Goal: Navigation & Orientation: Find specific page/section

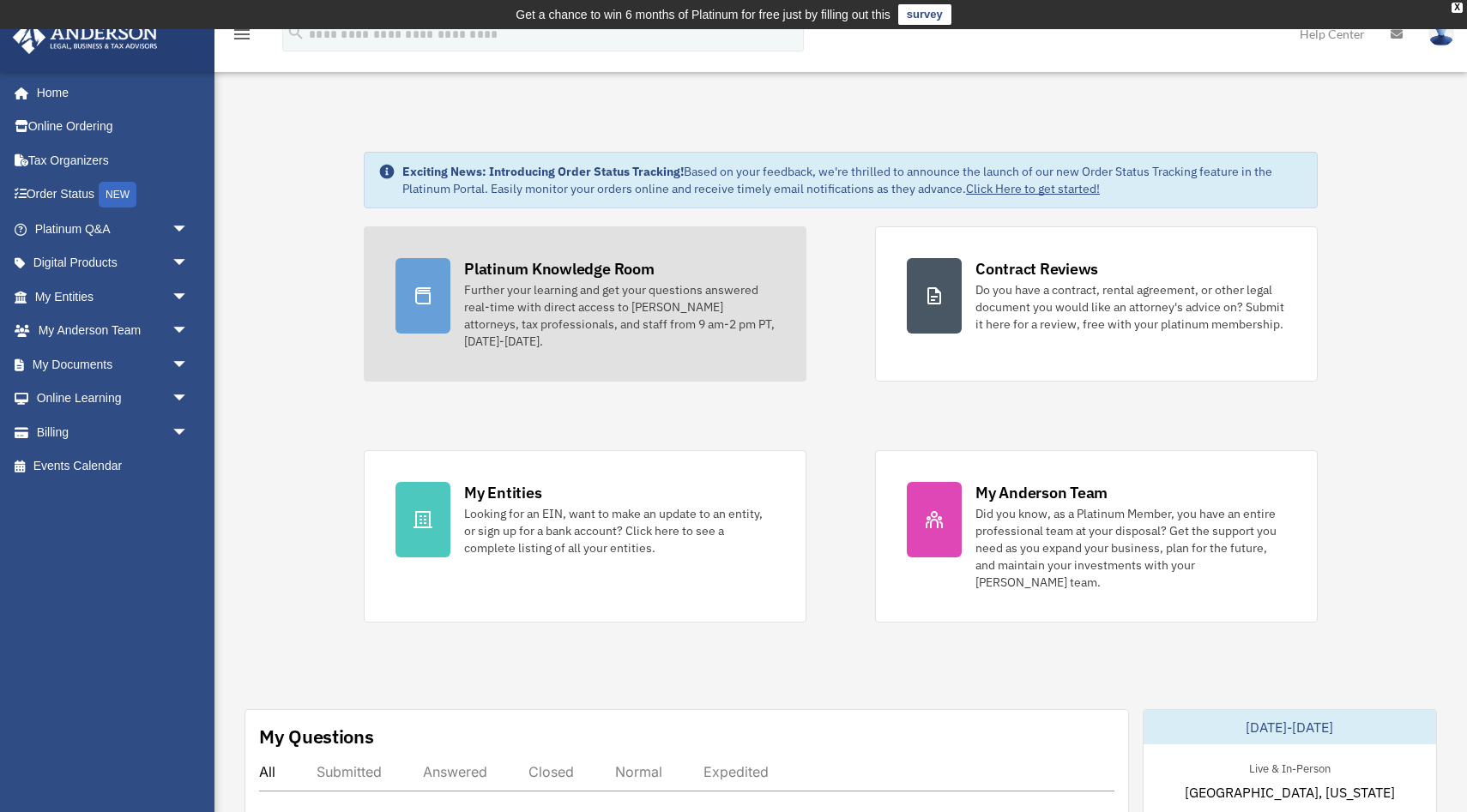
click at [673, 263] on div "Platinum Knowledge Room Further your learning and get your questions answered r…" at bounding box center [619, 303] width 310 height 91
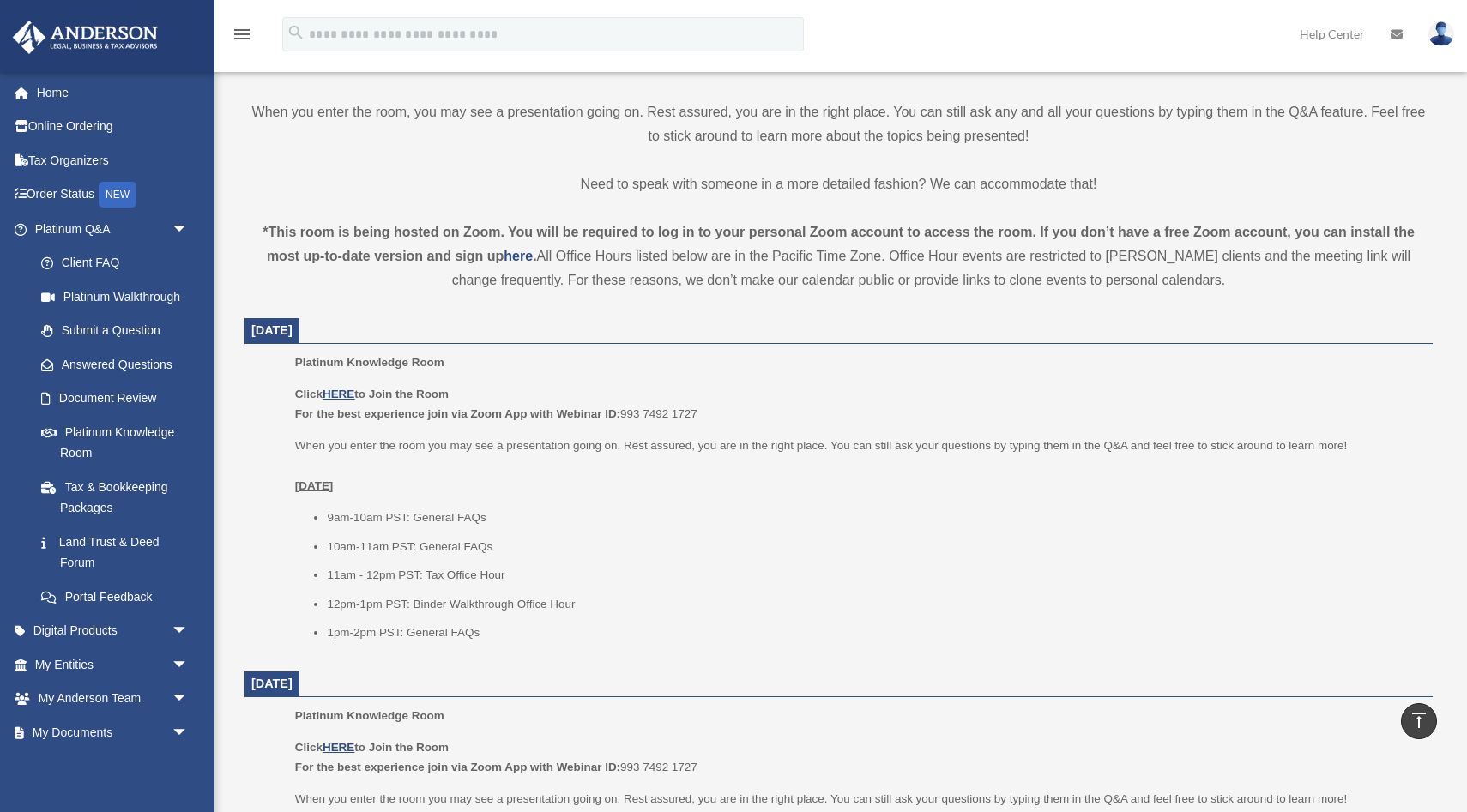
scroll to position [470, 0]
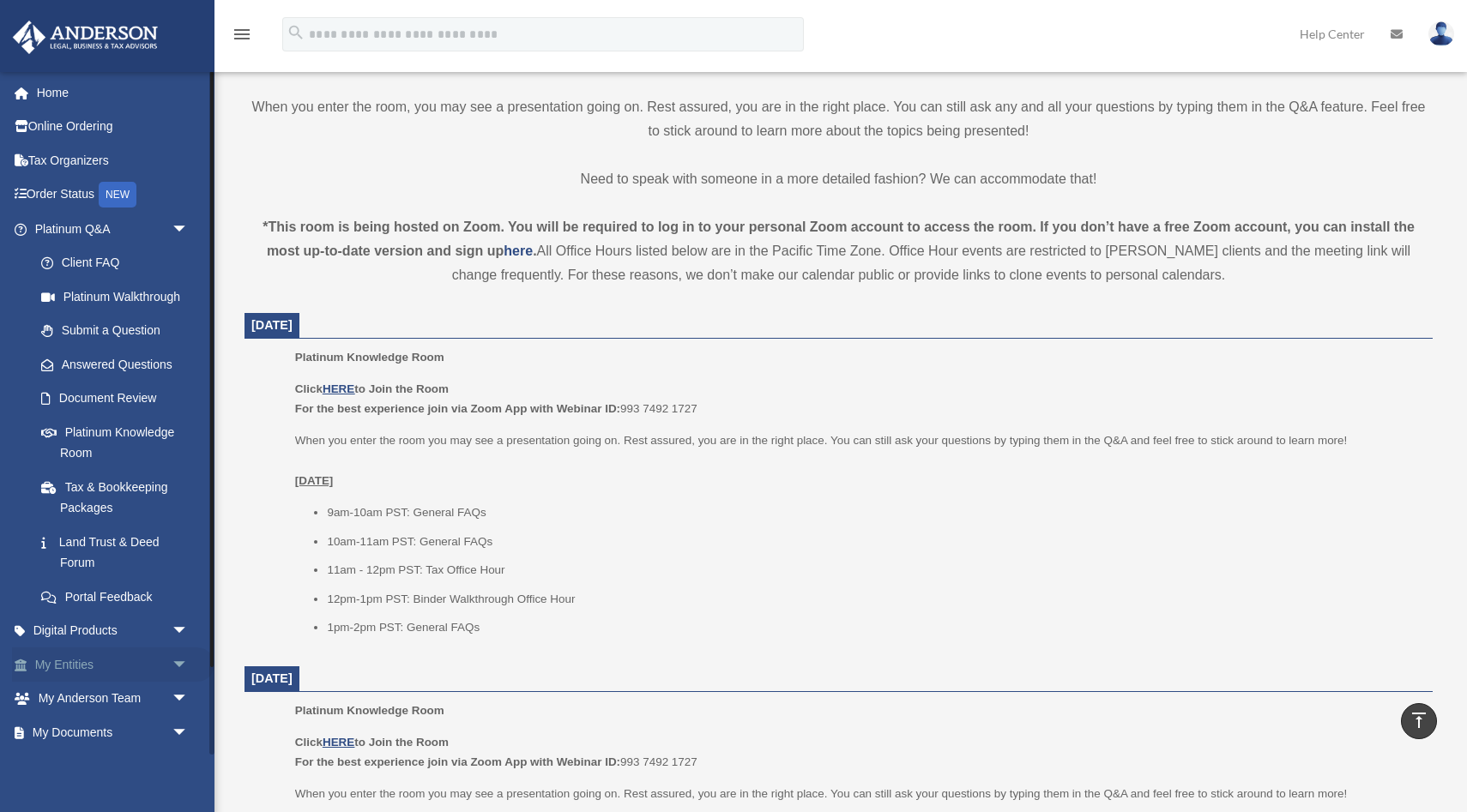
click at [99, 670] on link "My Entities arrow_drop_down" at bounding box center [113, 664] width 202 height 34
click at [188, 664] on span "arrow_drop_down" at bounding box center [188, 665] width 34 height 35
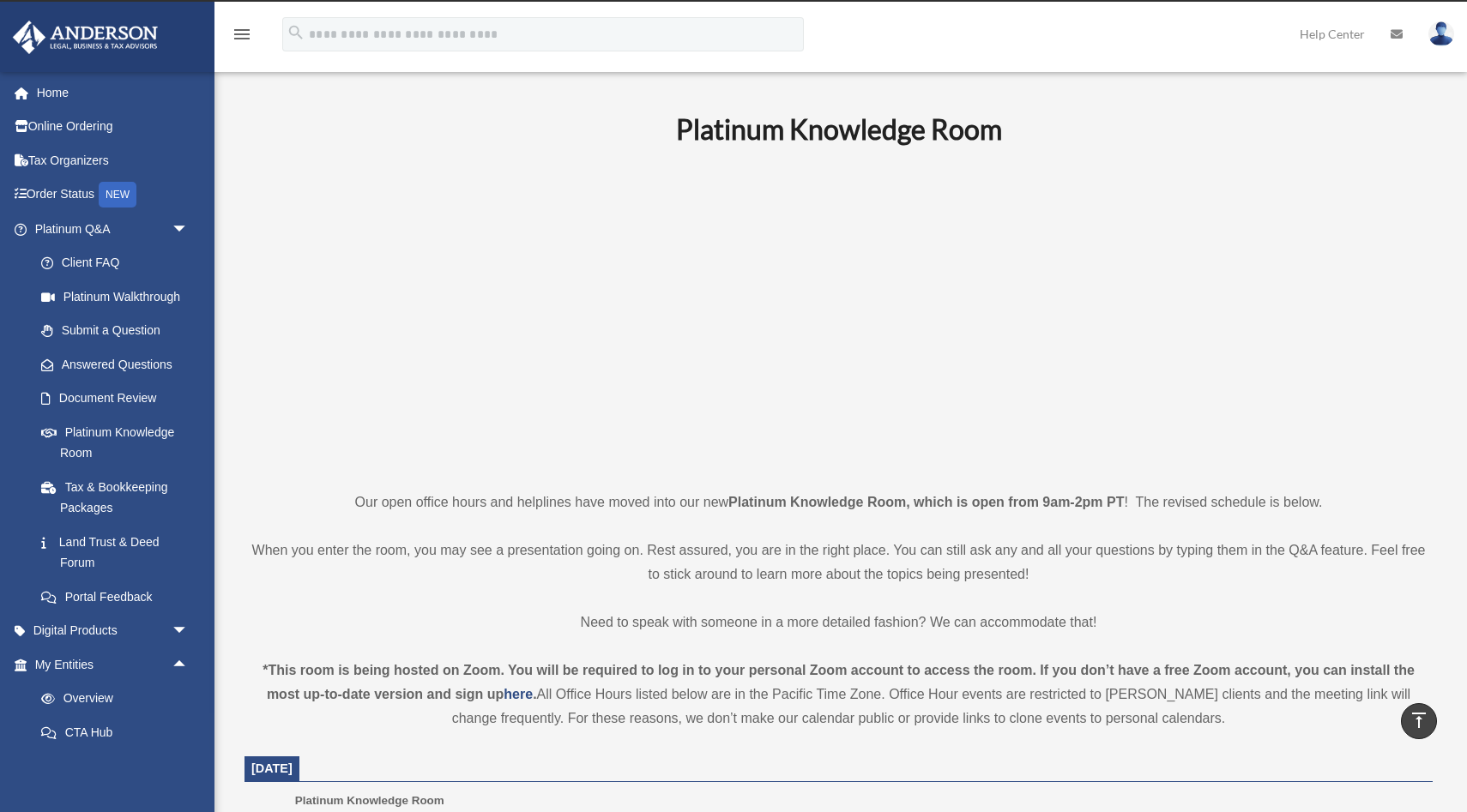
scroll to position [0, 0]
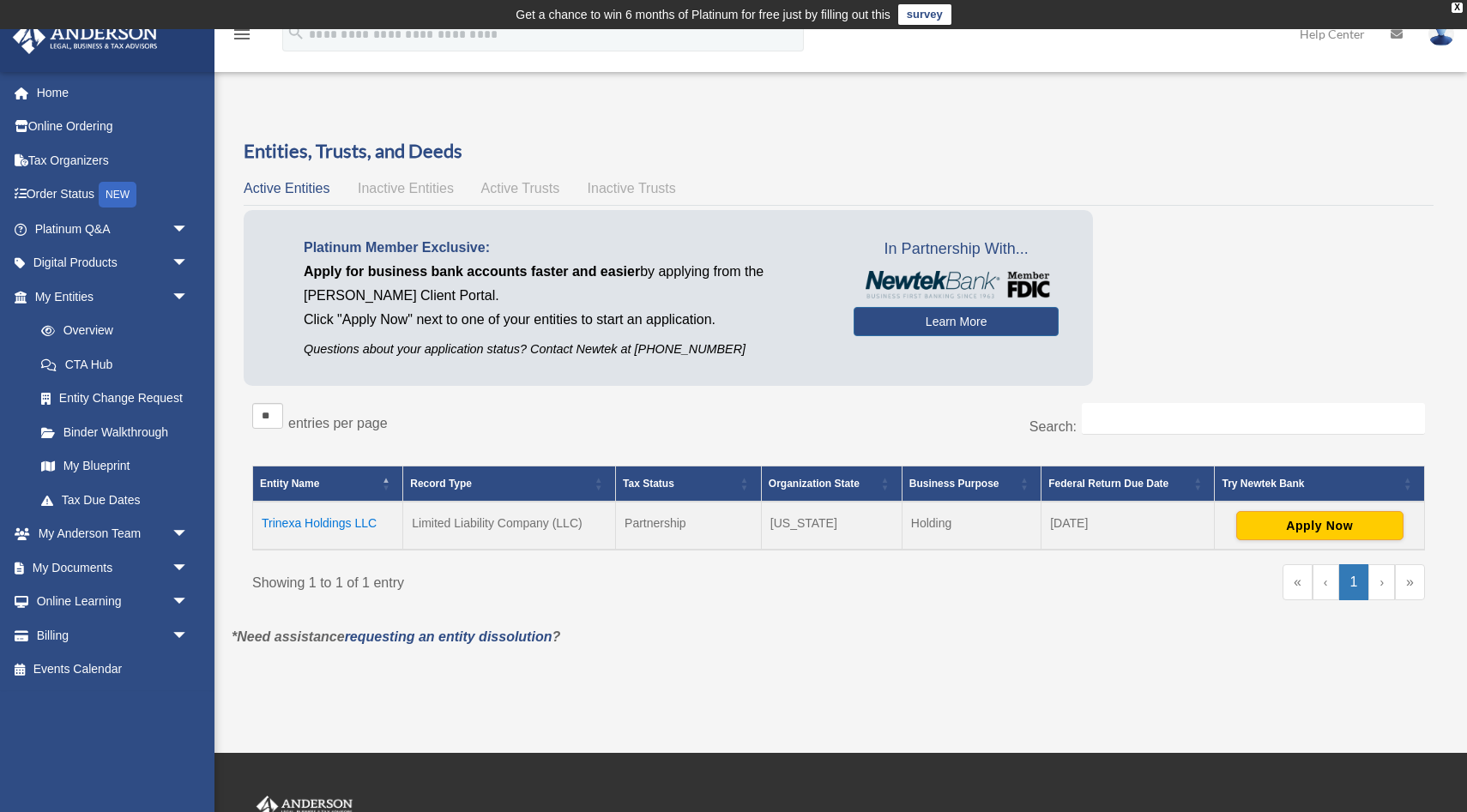
click at [335, 526] on td "Trinexa Holdings LLC" at bounding box center [328, 525] width 150 height 48
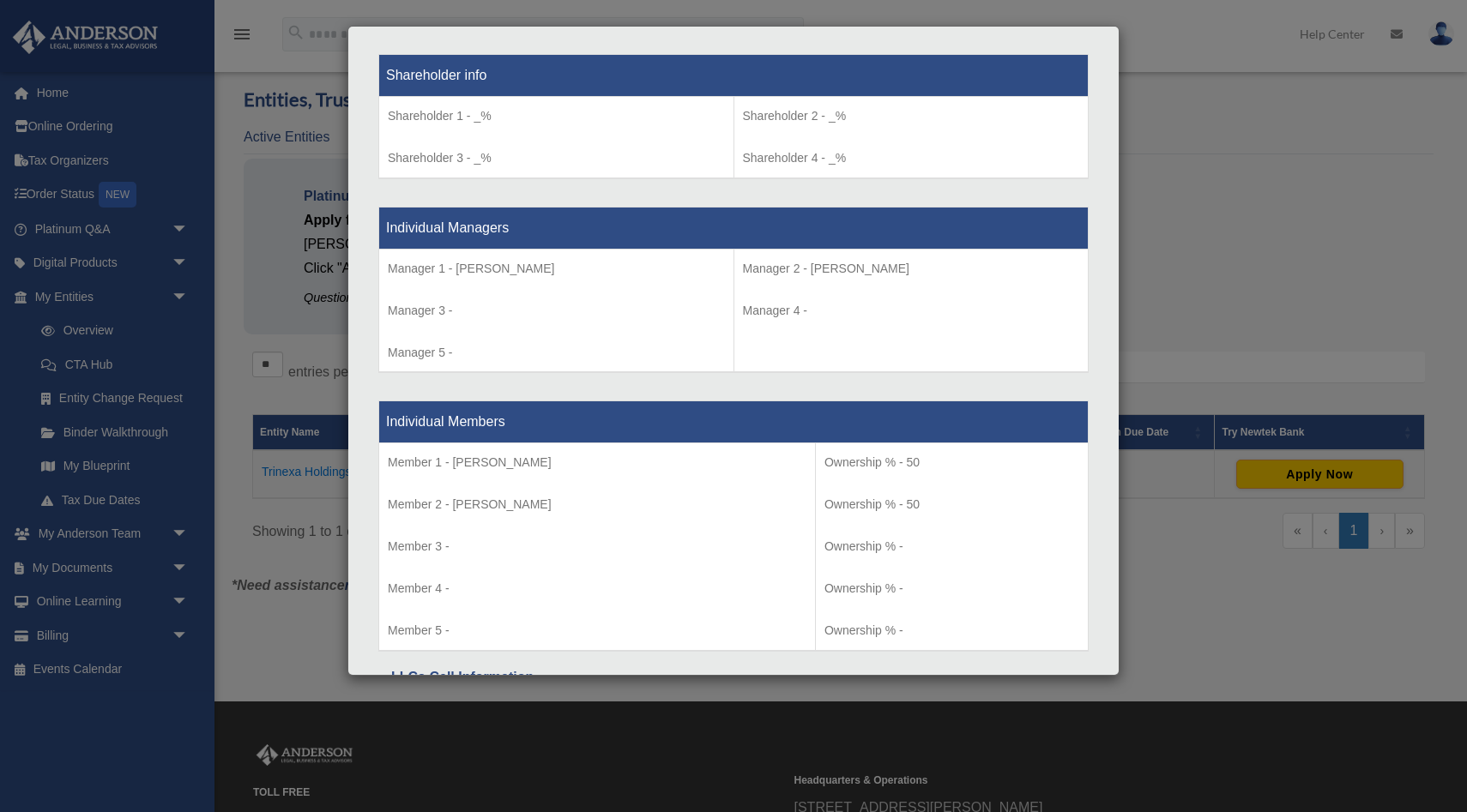
scroll to position [1430, 0]
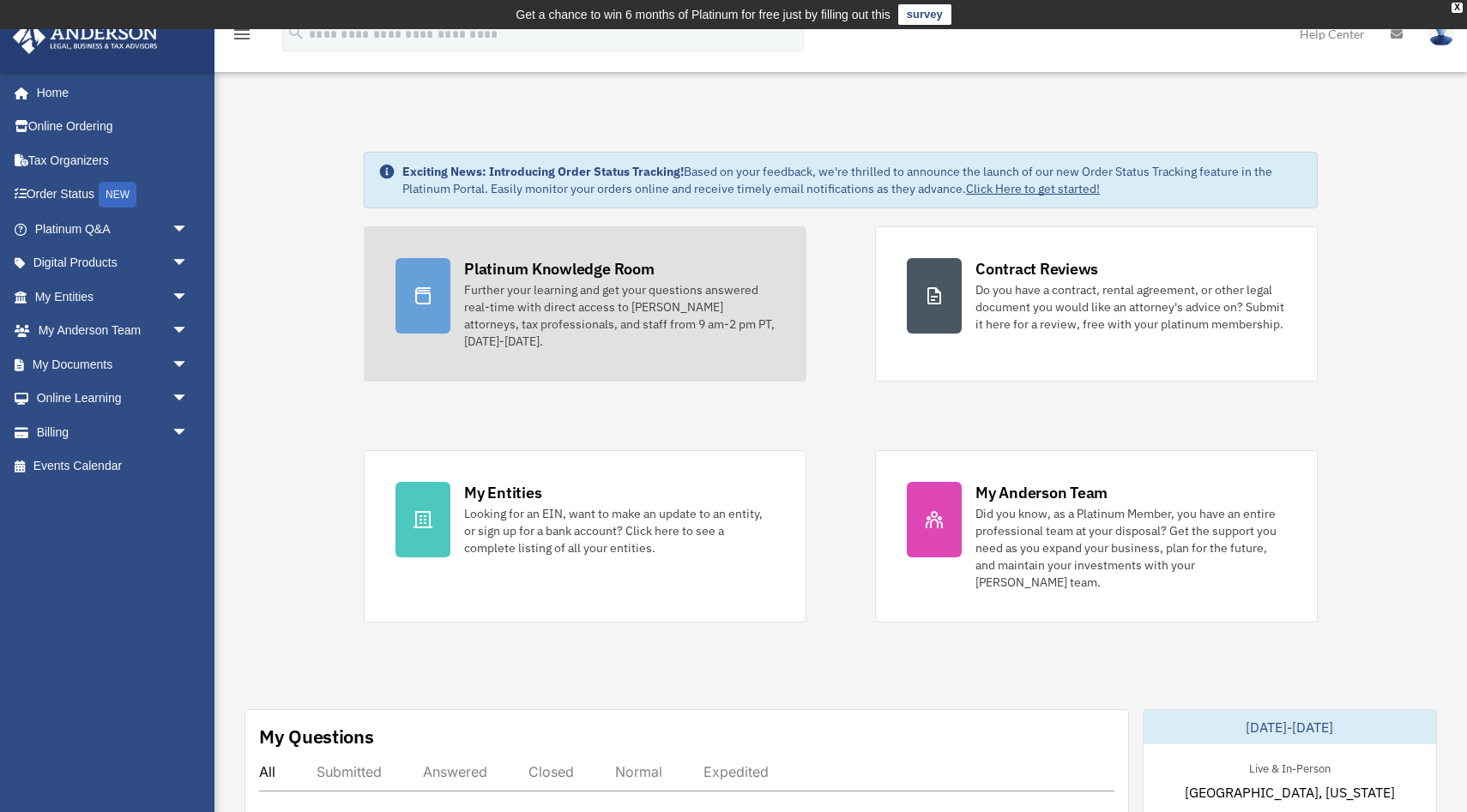
click at [703, 297] on div "Further your learning and get your questions answered real-time with direct acc…" at bounding box center [619, 315] width 310 height 69
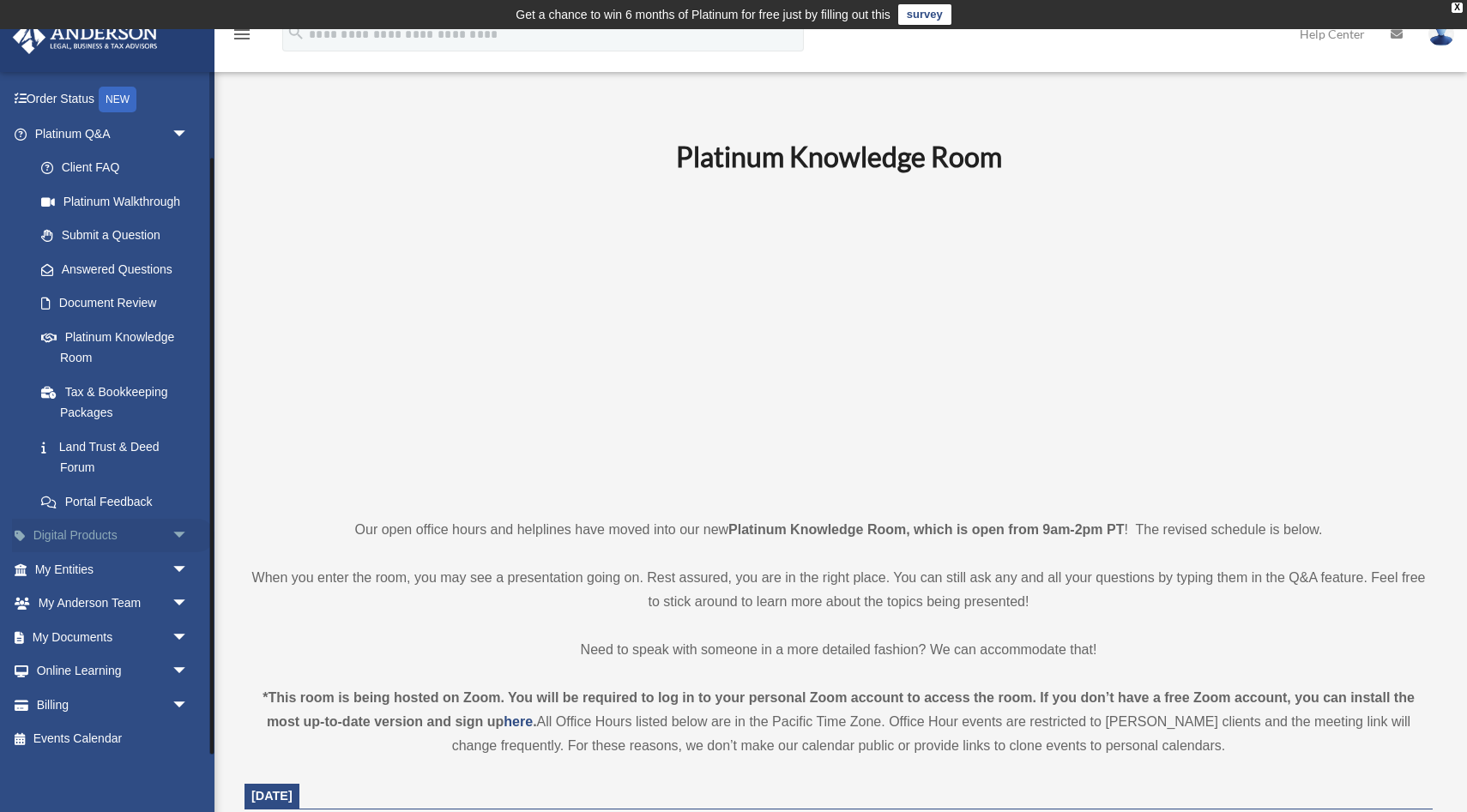
scroll to position [100, 0]
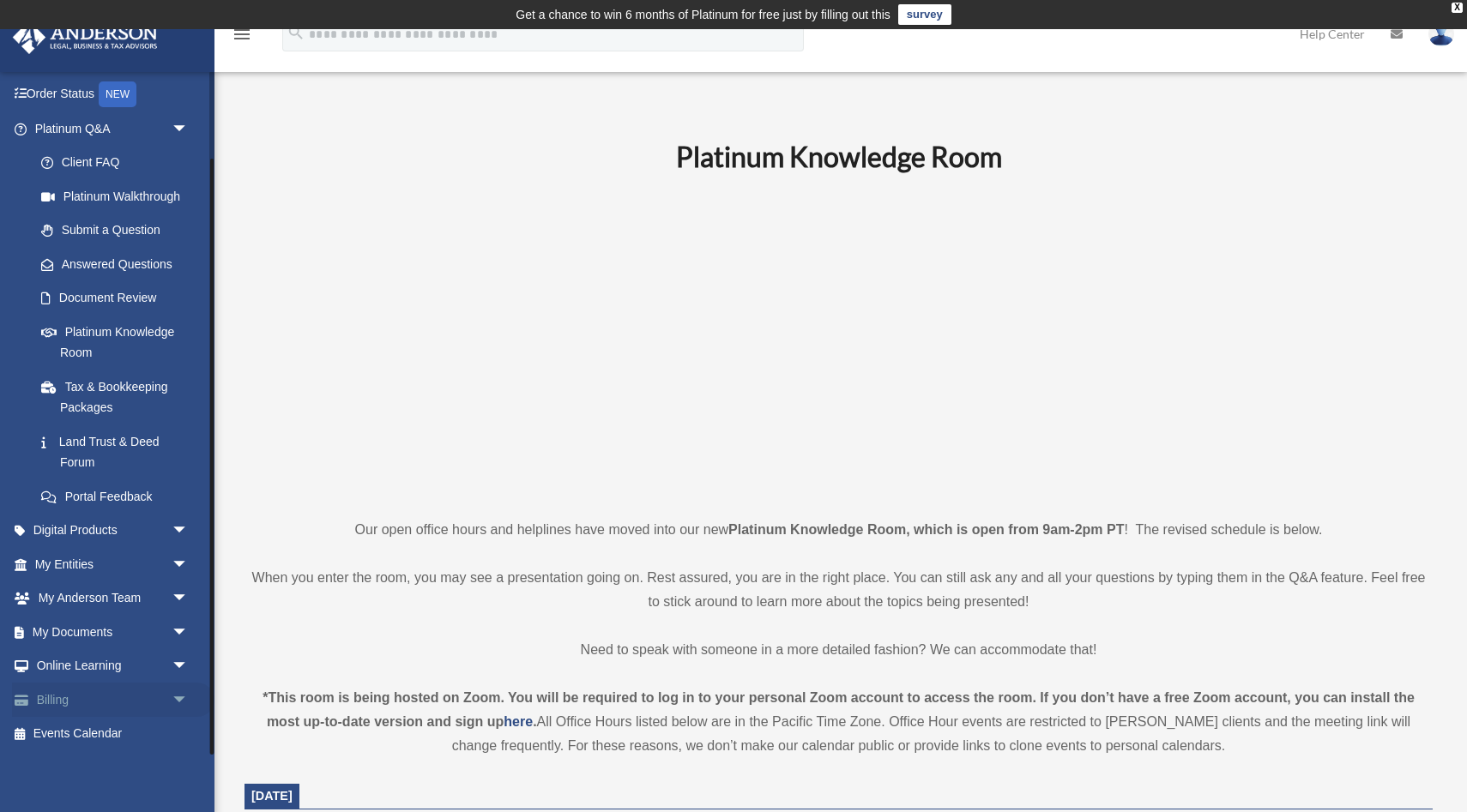
click at [65, 700] on link "Billing arrow_drop_down" at bounding box center [113, 699] width 202 height 34
click at [181, 697] on span "arrow_drop_down" at bounding box center [188, 700] width 34 height 35
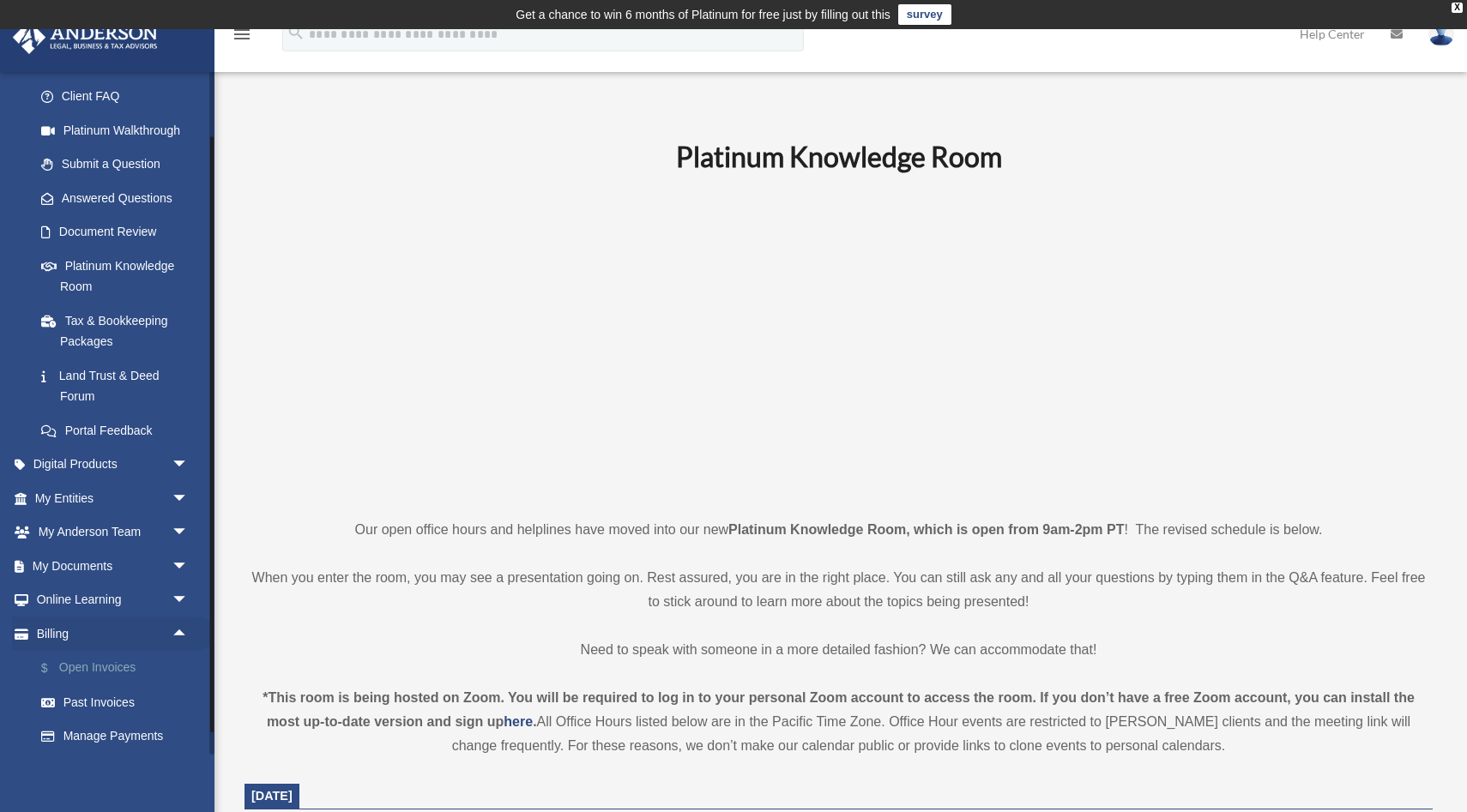
scroll to position [177, 0]
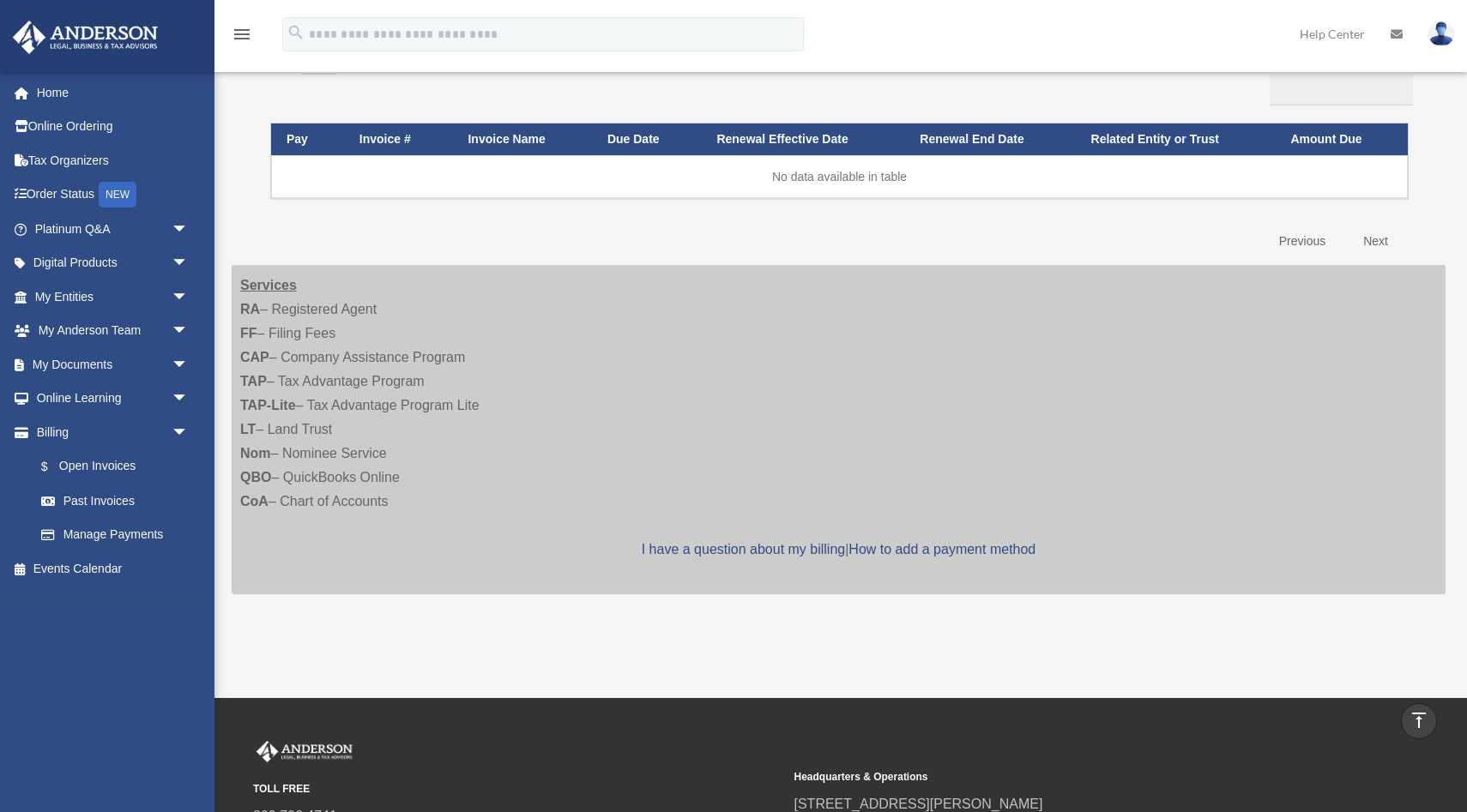
scroll to position [135, 0]
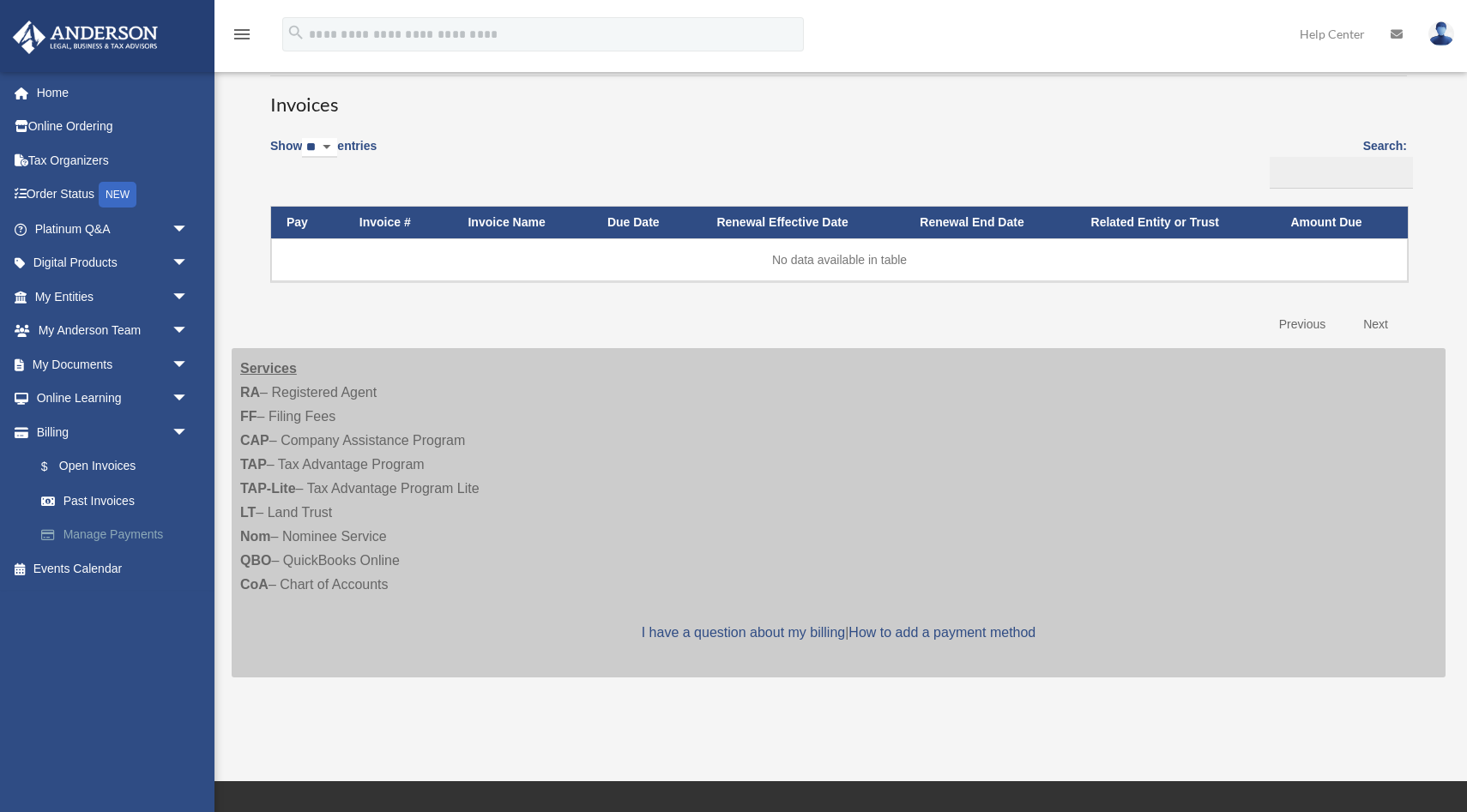
click at [115, 534] on link "Manage Payments" at bounding box center [119, 534] width 191 height 34
click at [124, 503] on link "Past Invoices" at bounding box center [119, 500] width 191 height 34
click at [108, 512] on link "Past Invoices" at bounding box center [119, 500] width 191 height 34
click at [100, 501] on link "Past Invoices" at bounding box center [119, 500] width 191 height 34
click at [118, 408] on link "Online Learning arrow_drop_down" at bounding box center [113, 398] width 202 height 34
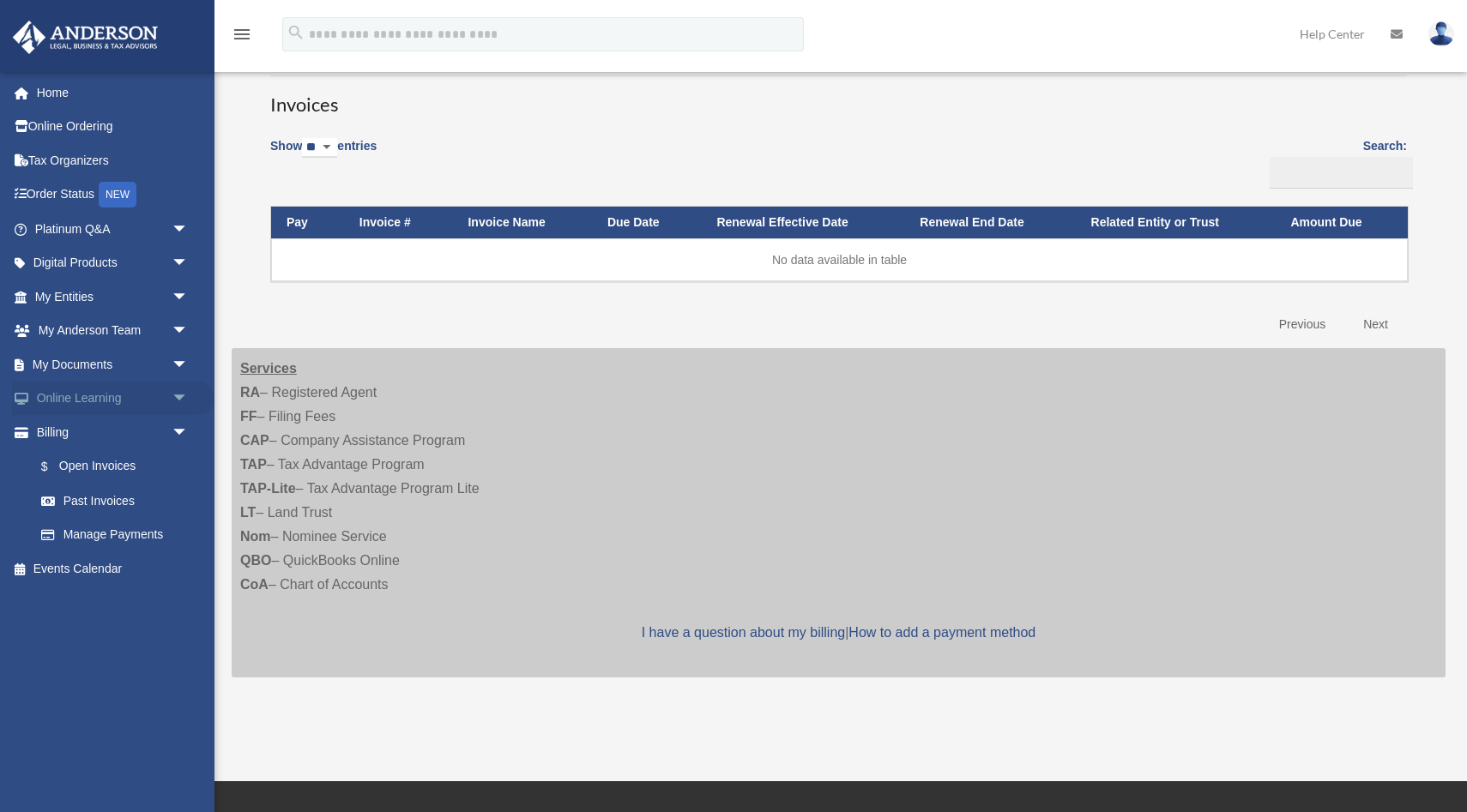
click at [181, 396] on span "arrow_drop_down" at bounding box center [188, 399] width 34 height 35
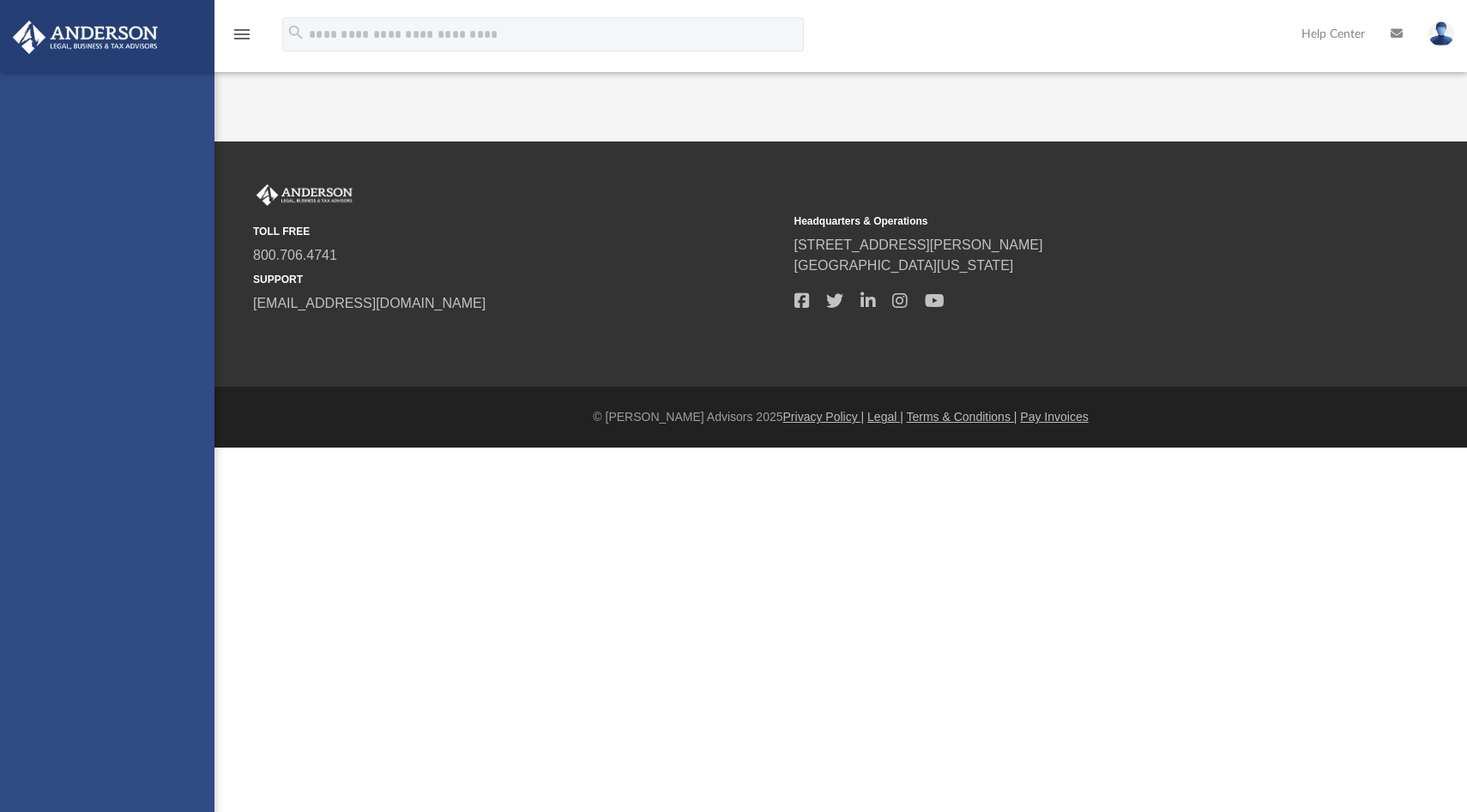
click at [98, 441] on div "[EMAIL_ADDRESS][DOMAIN_NAME] Sign Out [EMAIL_ADDRESS][DOMAIN_NAME] Home Online …" at bounding box center [107, 478] width 214 height 812
